Goal: Check status: Check status

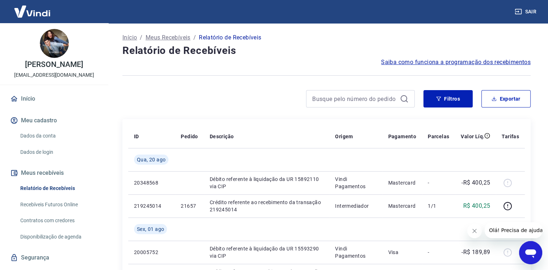
drag, startPoint x: 477, startPoint y: 228, endPoint x: 943, endPoint y: 333, distance: 477.4
click at [477, 228] on icon "Fechar mensagem da empresa" at bounding box center [475, 231] width 6 height 6
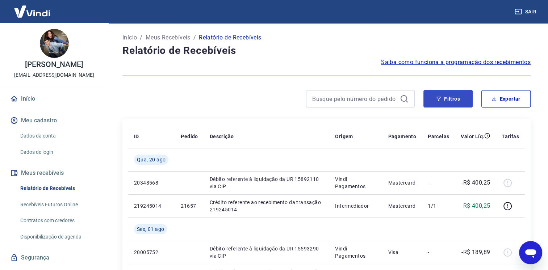
click at [460, 93] on button "Filtros" at bounding box center [448, 98] width 49 height 17
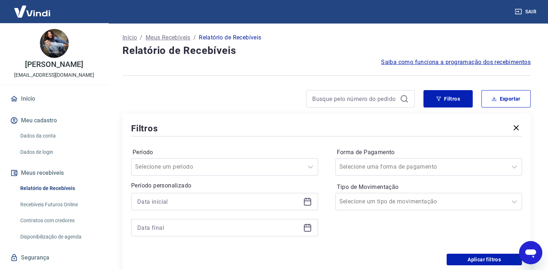
click at [308, 204] on icon at bounding box center [307, 202] width 9 height 9
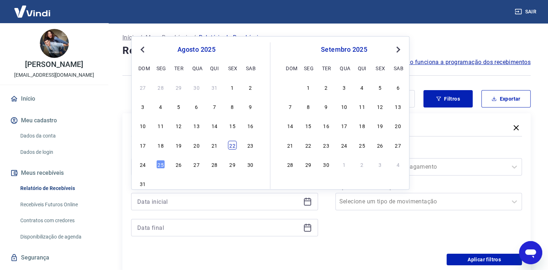
click at [233, 149] on div "22" at bounding box center [232, 145] width 9 height 9
type input "[DATE]"
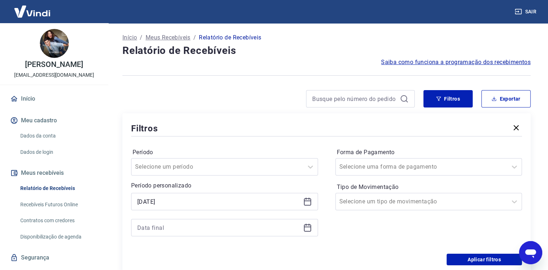
click at [306, 226] on icon at bounding box center [306, 225] width 1 height 2
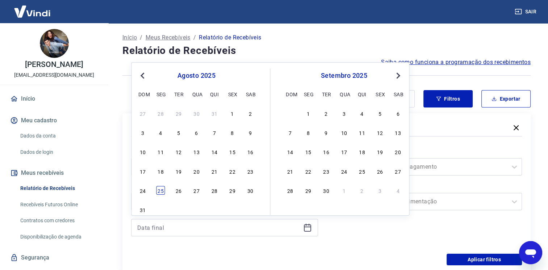
click at [162, 192] on div "25" at bounding box center [161, 190] width 9 height 9
type input "[DATE]"
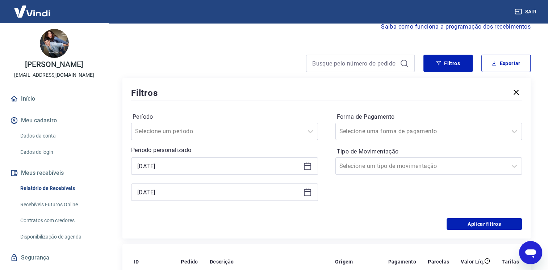
scroll to position [36, 0]
click at [467, 225] on button "Aplicar filtros" at bounding box center [484, 224] width 75 height 12
